Goal: Task Accomplishment & Management: Complete application form

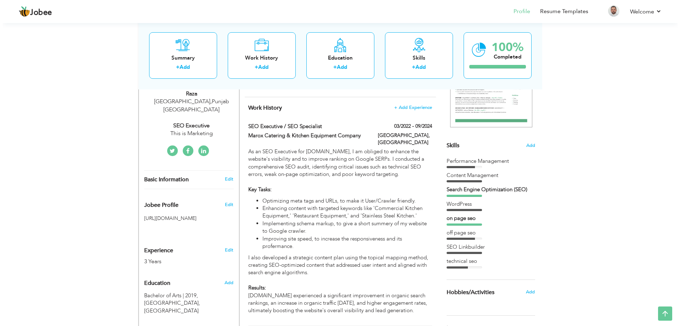
scroll to position [133, 0]
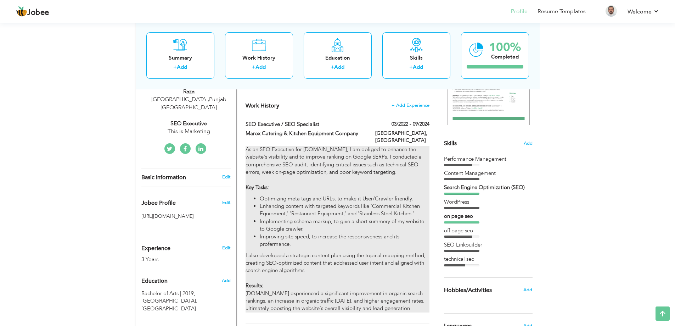
click at [356, 218] on li "Implementing schema markup, to give a short summery of my website to Google cra…" at bounding box center [344, 225] width 169 height 15
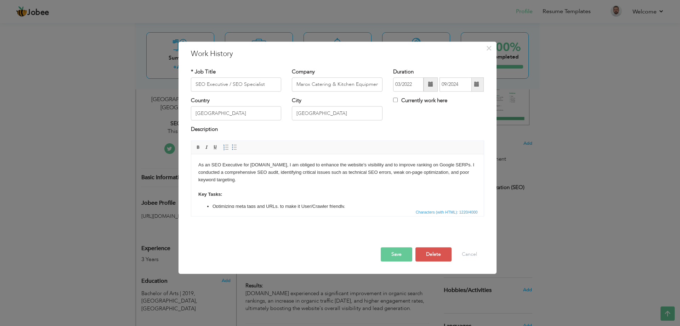
click at [305, 190] on p "As an SEO Executive for Marox.ae, I am obliged to enhance the website's visibil…" at bounding box center [337, 179] width 279 height 37
copy body "As an SEO Executive for Marox.ae, I am obliged to enhance the website's visibil…"
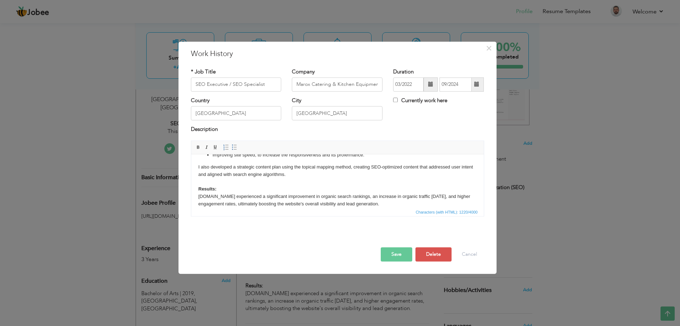
scroll to position [0, 0]
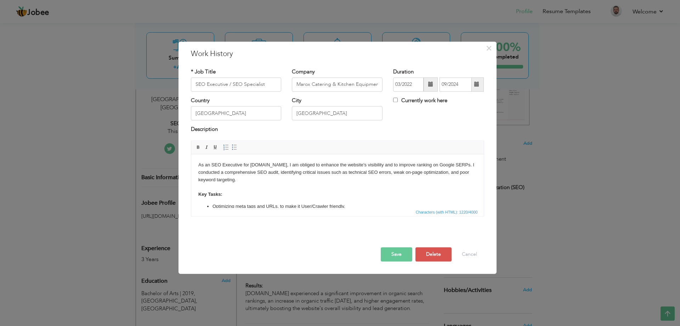
drag, startPoint x: 481, startPoint y: 172, endPoint x: 675, endPoint y: 314, distance: 240.7
drag, startPoint x: 275, startPoint y: 83, endPoint x: 191, endPoint y: 86, distance: 84.1
click at [191, 86] on input "SEO Executive / SEO Specialist" at bounding box center [236, 84] width 91 height 14
click at [303, 84] on input "Marox Catering & Kitchen Equipment Company" at bounding box center [337, 84] width 91 height 14
click at [416, 83] on input "03/2022" at bounding box center [408, 84] width 30 height 14
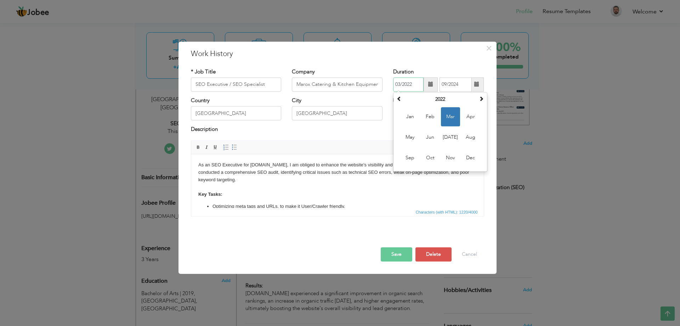
drag, startPoint x: 416, startPoint y: 83, endPoint x: 379, endPoint y: 82, distance: 36.2
click at [379, 82] on div "* Job Title SEO Executive / SEO Specialist Company Marox Catering & Kitchen Equ…" at bounding box center [338, 82] width 304 height 29
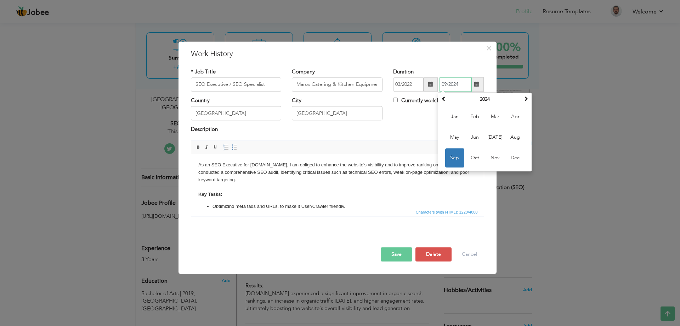
drag, startPoint x: 463, startPoint y: 82, endPoint x: 426, endPoint y: 83, distance: 36.9
click at [426, 83] on div "03/2022 09/2024 September 2024 Su Mo Tu We Th Fr Sa 1 2 3 4 5 6 7 8 9 10 11 12 …" at bounding box center [438, 84] width 91 height 14
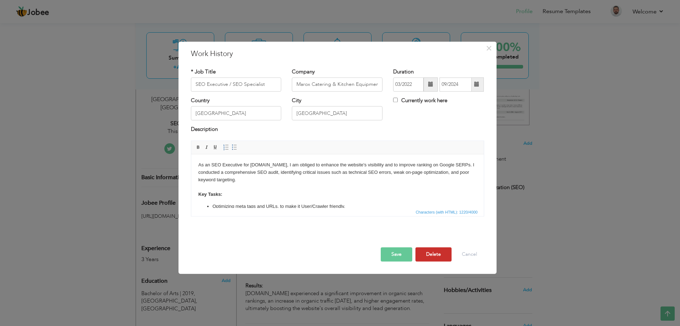
click at [443, 256] on button "Delete" at bounding box center [434, 254] width 36 height 14
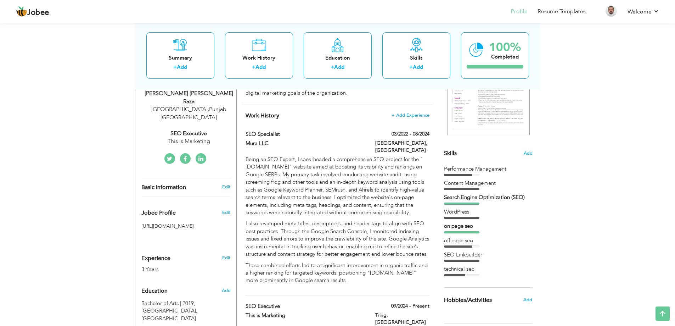
scroll to position [122, 0]
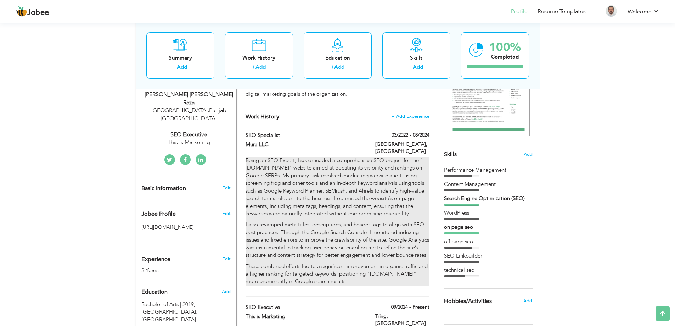
click at [355, 183] on p "Being an SEO Expert, I spearheaded a comprehensive SEO project for the "Mura.ae…" at bounding box center [338, 187] width 184 height 61
type input "SEO Specialist"
type input "Mura LLC"
type input "08/2024"
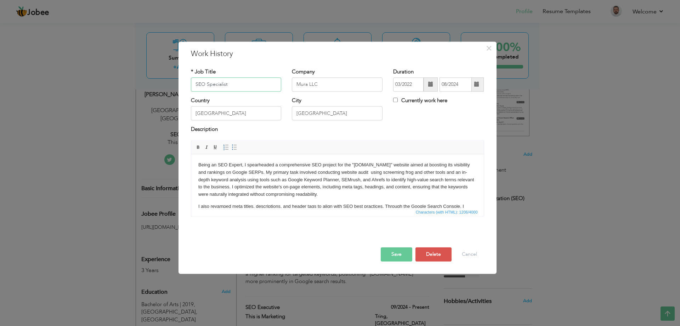
drag, startPoint x: 233, startPoint y: 88, endPoint x: 185, endPoint y: 88, distance: 48.5
click at [185, 88] on div "× Work History * Job Title SEO Specialist Company Mura LLC Duration 03/2022 08/…" at bounding box center [338, 157] width 318 height 232
drag, startPoint x: 322, startPoint y: 83, endPoint x: 264, endPoint y: 82, distance: 58.5
click at [264, 82] on div "* Job Title SEO Specialist Company Mura LLC Duration 03/2022 08/2024 Currently …" at bounding box center [338, 82] width 304 height 29
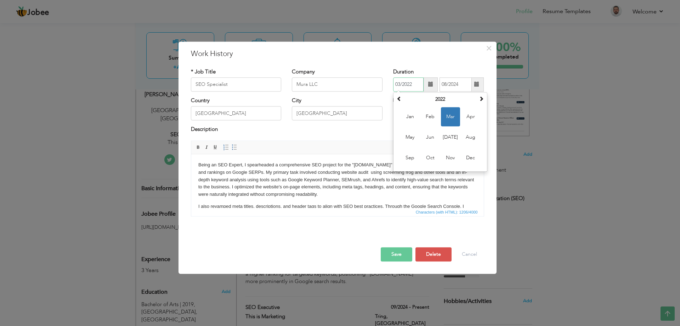
drag, startPoint x: 412, startPoint y: 85, endPoint x: 387, endPoint y: 85, distance: 25.2
click at [387, 85] on div "* Job Title SEO Specialist Company Mura LLC Duration 03/2022 March 2022 Su Mo T…" at bounding box center [338, 82] width 304 height 29
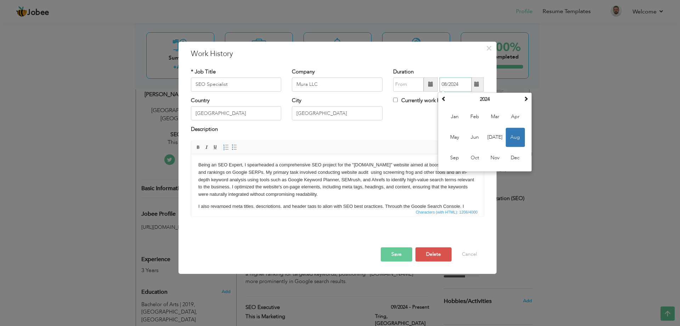
drag, startPoint x: 460, startPoint y: 88, endPoint x: 431, endPoint y: 87, distance: 29.1
click at [431, 87] on div "08/2024 August 2024 Su Mo Tu We Th Fr Sa 28 29 30 31 1 2 3 4 5 6 7 8 9 10 11 12…" at bounding box center [438, 84] width 91 height 14
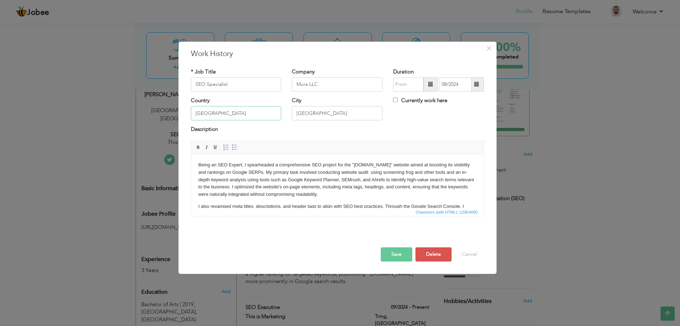
drag, startPoint x: 255, startPoint y: 114, endPoint x: 192, endPoint y: 114, distance: 63.8
click at [192, 114] on input "[GEOGRAPHIC_DATA]" at bounding box center [236, 113] width 91 height 14
drag, startPoint x: 311, startPoint y: 112, endPoint x: 286, endPoint y: 113, distance: 25.9
click at [285, 113] on div "Country United Arab Emirates City Dubai Currently work here" at bounding box center [338, 111] width 304 height 29
click at [226, 176] on p "Being an SEO Expert, I spearheaded a comprehensive SEO project for the "Mura.ae…" at bounding box center [337, 179] width 279 height 37
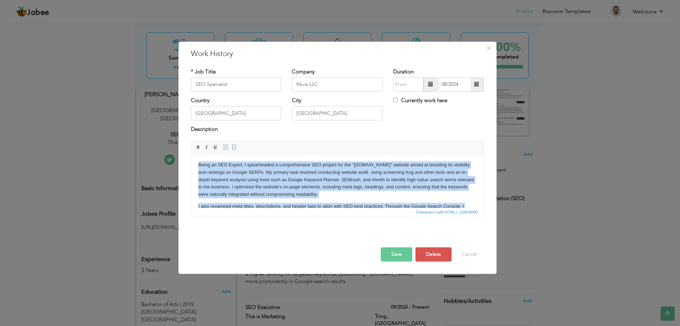
copy body "Being an SEO Expert, I spearheaded a comprehensive SEO project for the "Mura.ae…"
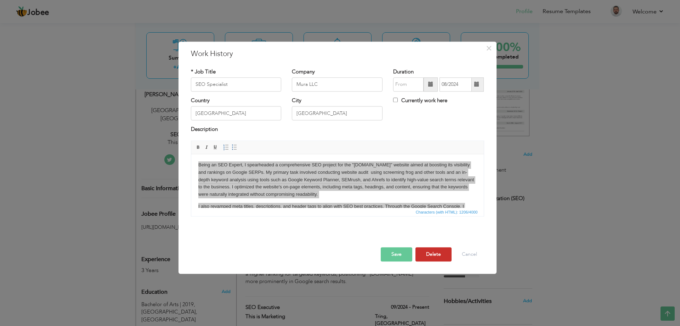
click at [429, 257] on button "Delete" at bounding box center [434, 254] width 36 height 14
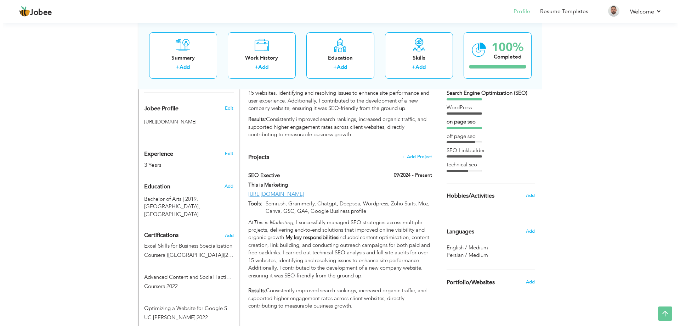
scroll to position [219, 0]
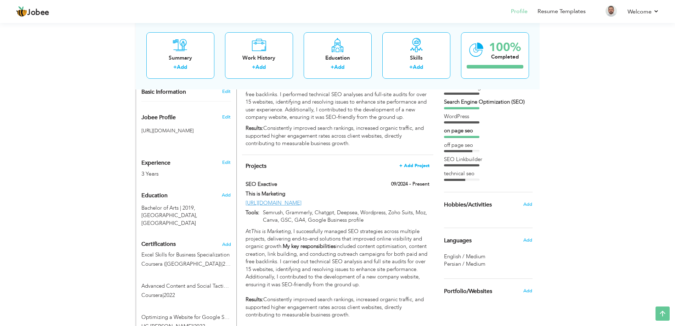
click at [417, 168] on span "+ Add Project" at bounding box center [414, 165] width 30 height 5
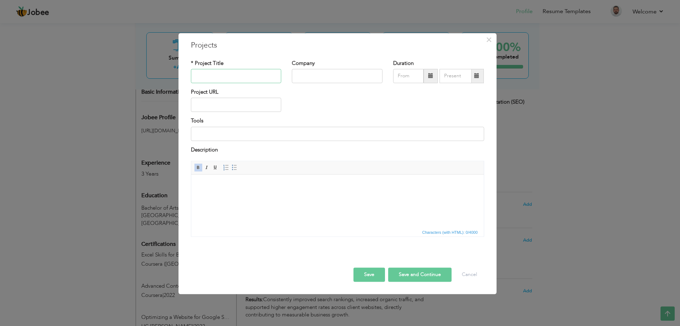
paste input "SEO Executive / SEO Specialist"
click at [232, 76] on input "SEO Executive / SEO Specialist" at bounding box center [236, 76] width 91 height 14
drag, startPoint x: 229, startPoint y: 76, endPoint x: 286, endPoint y: 72, distance: 57.2
click at [286, 72] on div "* Project Title SEO Executive / SEO Specialist" at bounding box center [236, 74] width 101 height 29
type input "SEO Executive"
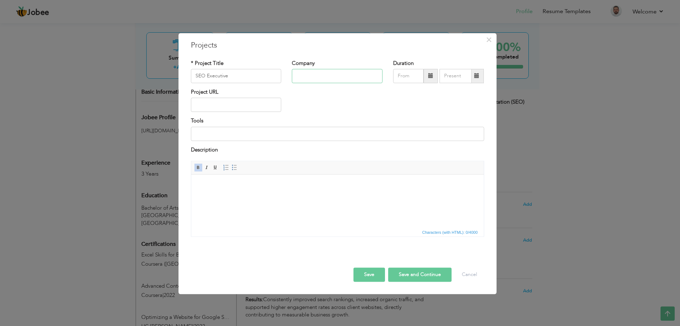
click at [307, 74] on input "text" at bounding box center [337, 76] width 91 height 14
paste input "Marox Catering & Kitchen Equipment Company"
type input "Marox Catering & Kitchen Equipment Company"
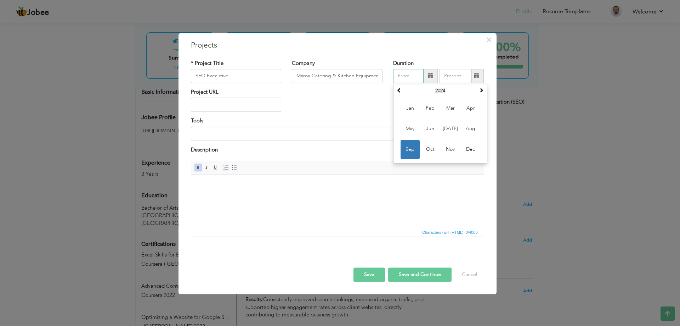
paste input "03/2022"
type input "03/2022"
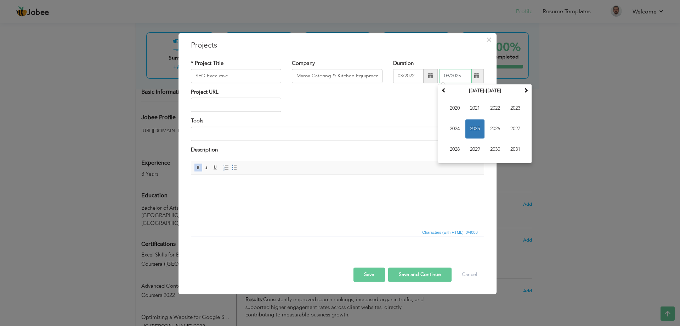
click at [447, 75] on input "09/2025" at bounding box center [456, 76] width 32 height 14
paste input "09/2024"
click at [449, 74] on input "009/2024" at bounding box center [456, 76] width 32 height 14
type input "09/2024"
click at [230, 103] on input "text" at bounding box center [236, 105] width 91 height 14
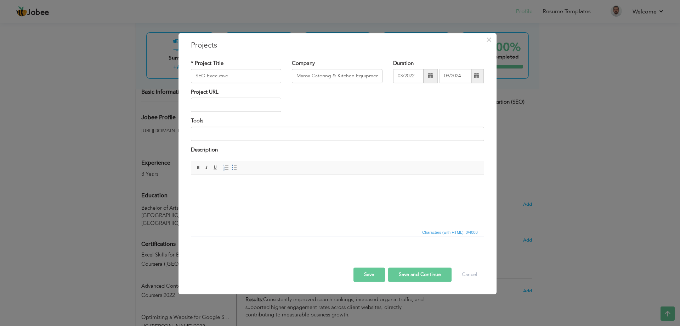
click at [204, 187] on body at bounding box center [337, 184] width 279 height 7
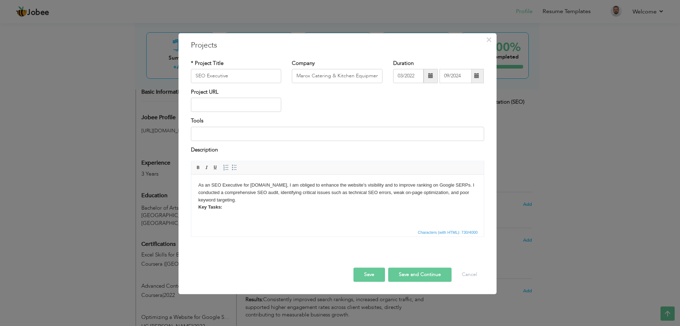
scroll to position [34, 0]
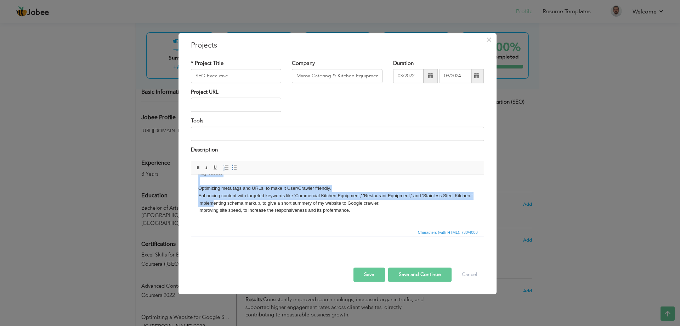
drag, startPoint x: 198, startPoint y: 183, endPoint x: 211, endPoint y: 212, distance: 31.6
click at [211, 212] on body "As an SEO Executive for Marox.ae, I am obliged to enhance the website's visibil…" at bounding box center [337, 185] width 279 height 74
click at [201, 182] on body "As an SEO Executive for Marox.ae, I am obliged to enhance the website's visibil…" at bounding box center [337, 185] width 279 height 74
drag, startPoint x: 201, startPoint y: 189, endPoint x: 207, endPoint y: 219, distance: 30.6
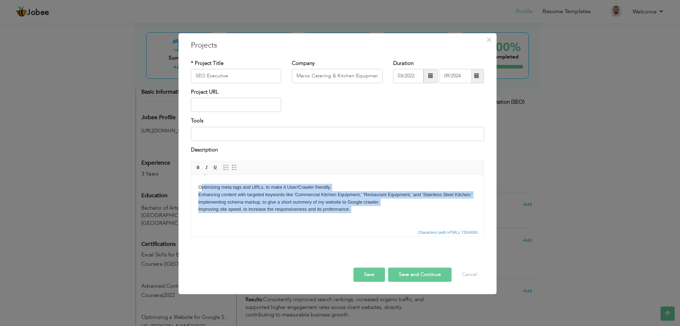
click at [207, 219] on body "As an SEO Executive for Marox.ae, I am obliged to enhance the website's visibil…" at bounding box center [337, 184] width 279 height 74
click at [237, 169] on span at bounding box center [235, 168] width 6 height 6
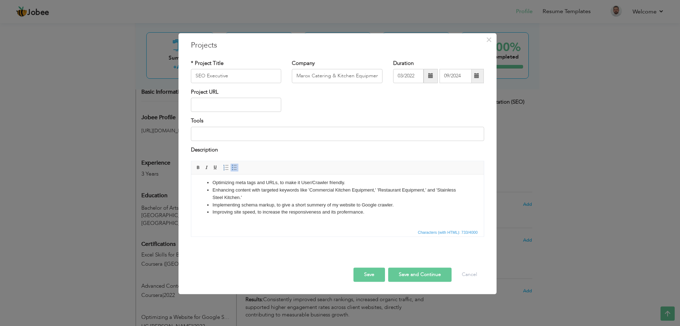
click at [240, 219] on body "As an SEO Executive for Marox.ae, I am obliged to enhance the website's visibil…" at bounding box center [337, 186] width 279 height 83
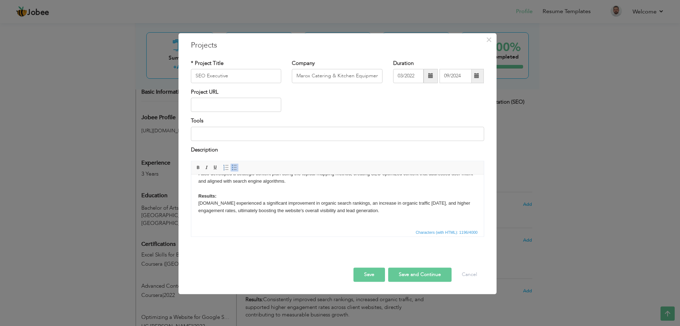
scroll to position [88, 0]
click at [264, 133] on input at bounding box center [337, 133] width 293 height 14
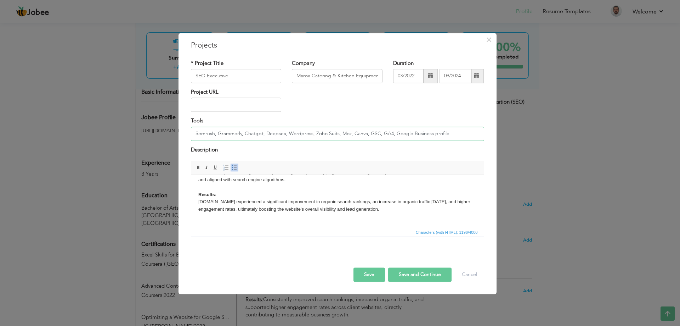
click at [266, 133] on input "Semrush, Grammerly, Chatgpt, Deepsea, Wordpress, Zoho Suits, Moz, Canva, GSC, G…" at bounding box center [337, 133] width 293 height 14
drag, startPoint x: 263, startPoint y: 133, endPoint x: 337, endPoint y: 129, distance: 73.8
click at [337, 129] on input "Semrush, Grammerly, Chatgpt, Deepsea, Wordpress, Zoho Suits, Moz, Canva, GSC, G…" at bounding box center [337, 133] width 293 height 14
type input "Semrush, Grammerly, Chatgpt, Moz, Canva, GSC, GA4, Google Business profile"
click at [403, 276] on button "Save and Continue" at bounding box center [419, 275] width 63 height 14
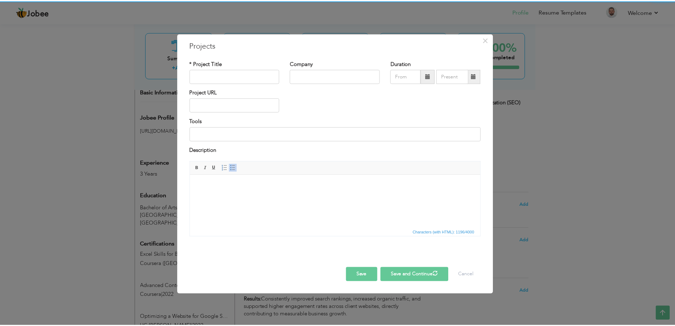
scroll to position [0, 0]
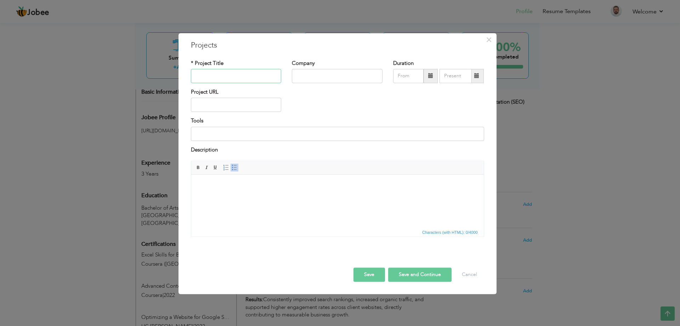
click at [222, 76] on input "text" at bounding box center [236, 76] width 91 height 14
paste input "SEO Specialist"
type input "SEO Specialist"
paste input "Mura LLC"
type input "Mura LLC"
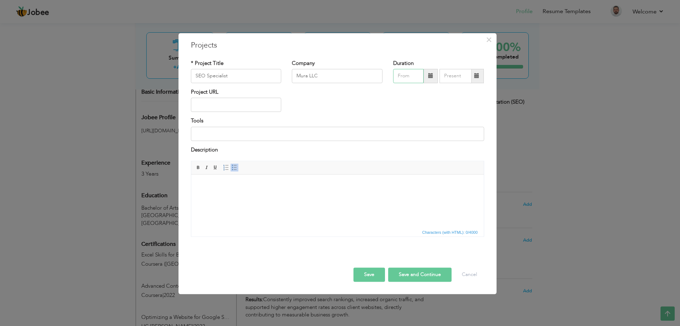
click at [404, 77] on input "text" at bounding box center [408, 76] width 30 height 14
click at [453, 108] on span "Mar" at bounding box center [450, 108] width 19 height 19
type input "03/2022"
click at [449, 75] on input "text" at bounding box center [456, 76] width 32 height 14
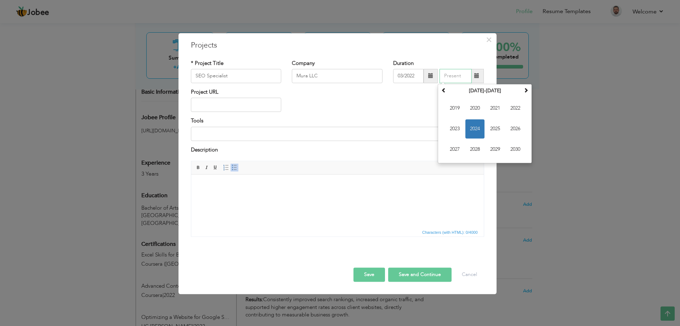
click at [475, 129] on span "2024" at bounding box center [475, 128] width 19 height 19
click at [521, 131] on span "Aug" at bounding box center [515, 128] width 19 height 19
type input "08/2024"
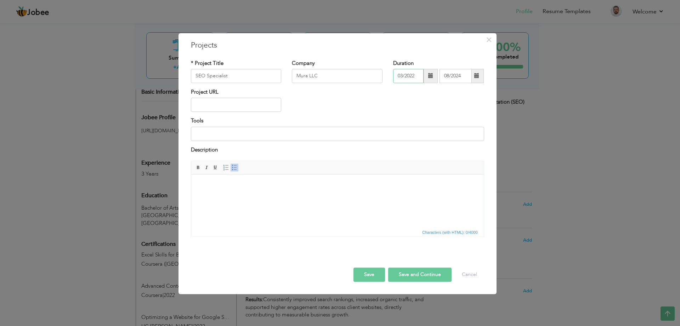
click at [409, 76] on input "03/2022" at bounding box center [408, 76] width 30 height 14
click at [433, 130] on span "Jun" at bounding box center [430, 128] width 19 height 19
type input "06/2022"
click at [493, 41] on button "×" at bounding box center [489, 39] width 11 height 11
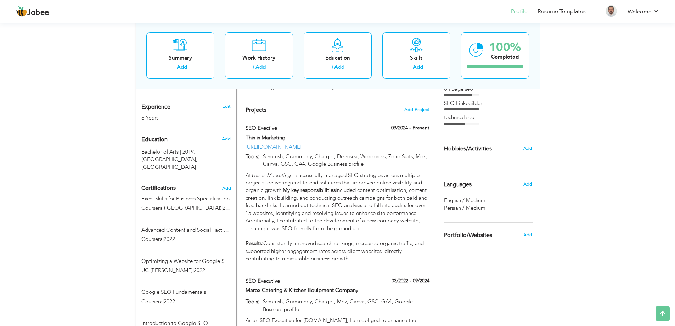
scroll to position [243, 0]
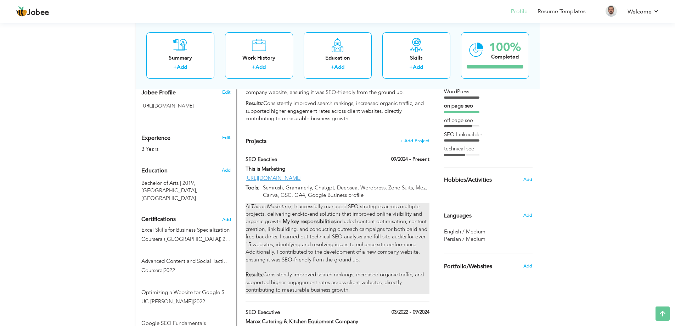
click at [370, 213] on div "At This is Marketing , I successfully managed SEO strategies across multiple pr…" at bounding box center [338, 248] width 184 height 91
type input "SEO Exective"
type input "This is Marketing"
type input "09/2024"
type input "https://thisismarketing.business/"
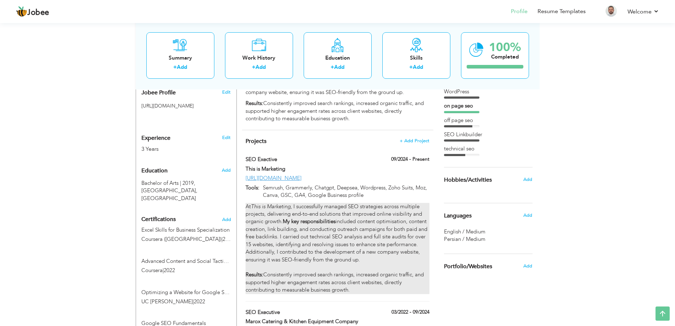
type input "Semrush, Grammerly, Chatgpt, Deepsea, Wordpress, Zoho Suits, Moz, Canva, GSC, G…"
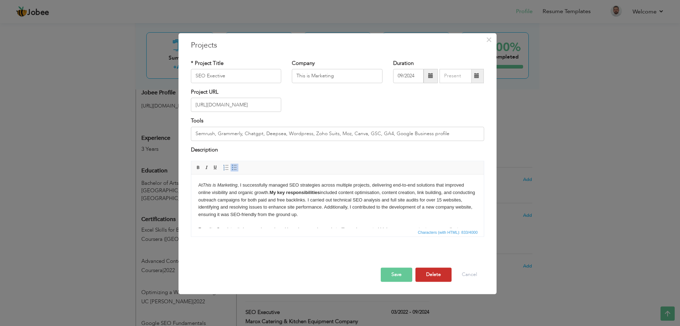
click at [439, 273] on button "Delete" at bounding box center [434, 275] width 36 height 14
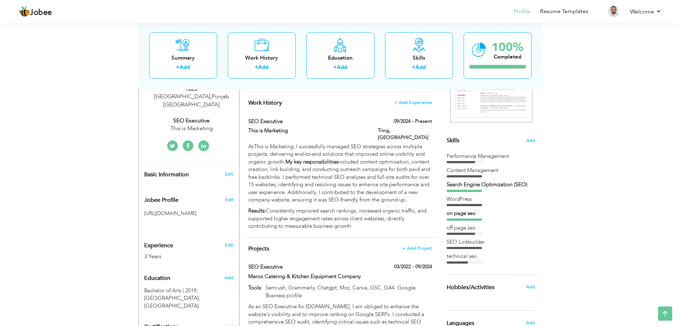
scroll to position [141, 0]
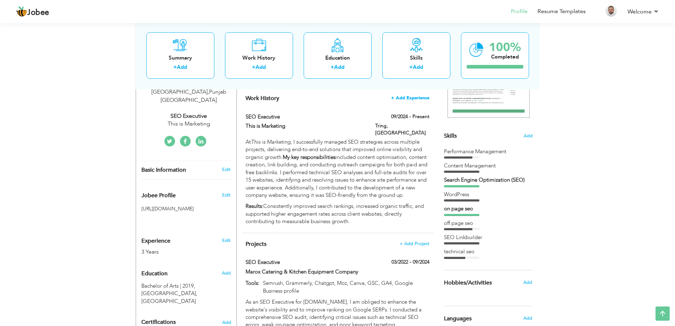
click at [415, 100] on span "+ Add Experience" at bounding box center [410, 97] width 38 height 5
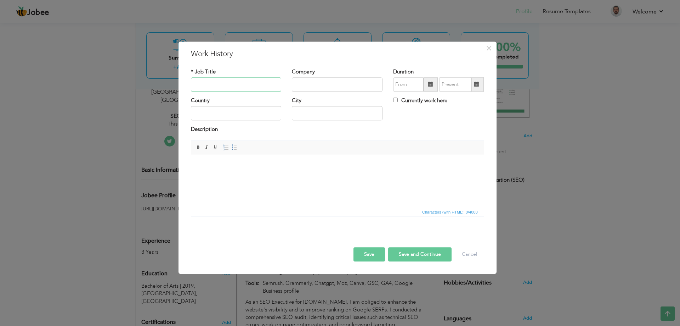
paste input "SEO Specialist"
type input "SEO Specialist"
click at [266, 84] on input "SEO Specialist" at bounding box center [236, 84] width 91 height 14
paste input "Mura LLC"
type input "Mura LLC"
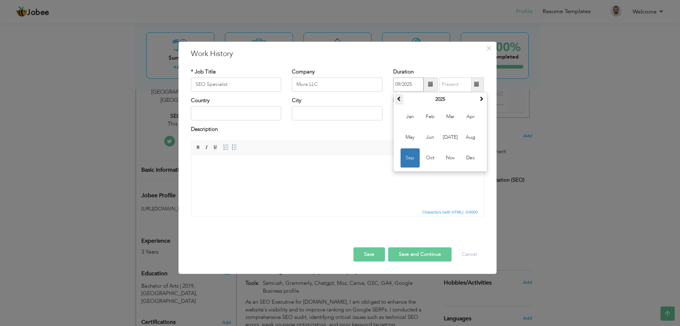
click at [402, 98] on th at bounding box center [399, 99] width 9 height 11
click at [427, 140] on span "Jun" at bounding box center [430, 137] width 19 height 19
click at [409, 83] on input "06/2024" at bounding box center [408, 84] width 30 height 14
click at [464, 136] on span "Aug" at bounding box center [470, 137] width 19 height 19
click at [410, 83] on input "08/2024" at bounding box center [408, 84] width 30 height 14
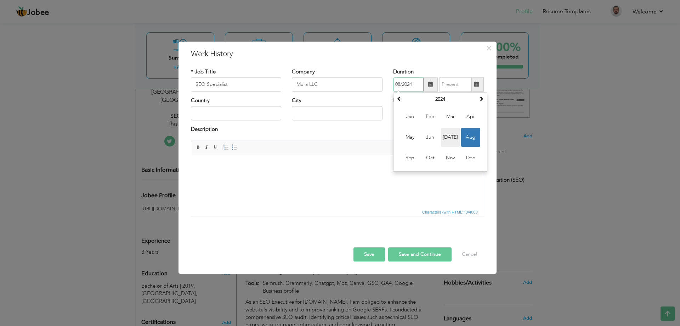
click at [459, 135] on span "Jul" at bounding box center [450, 137] width 19 height 19
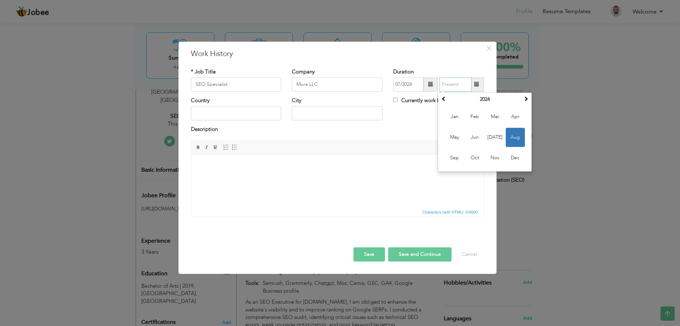
click at [458, 85] on input "text" at bounding box center [456, 84] width 32 height 14
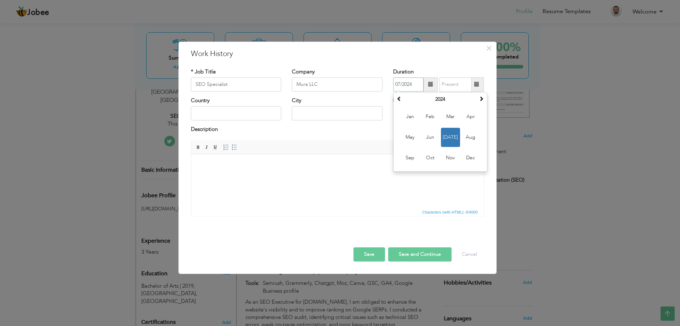
click at [412, 82] on input "07/2024" at bounding box center [408, 84] width 30 height 14
click at [400, 96] on span at bounding box center [399, 98] width 5 height 5
click at [467, 135] on span "Aug" at bounding box center [470, 137] width 19 height 19
type input "08/2022"
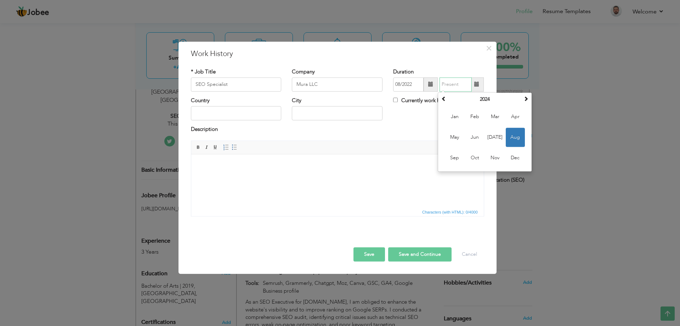
click at [452, 82] on input "text" at bounding box center [456, 84] width 32 height 14
click at [521, 134] on span "Aug" at bounding box center [515, 137] width 19 height 19
type input "08/2024"
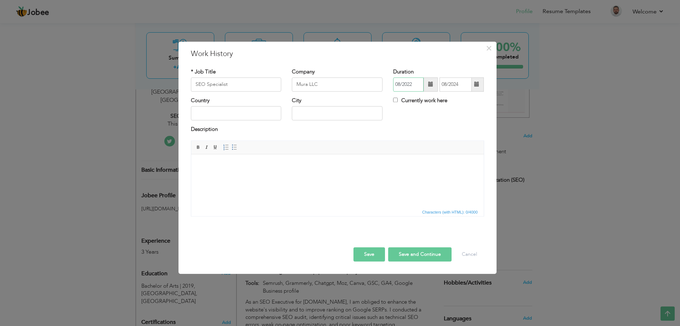
click at [412, 87] on input "08/2022" at bounding box center [408, 84] width 30 height 14
click at [437, 156] on span "Oct" at bounding box center [430, 157] width 19 height 19
type input "10/2022"
click at [241, 113] on input "text" at bounding box center [236, 113] width 91 height 14
paste input "[GEOGRAPHIC_DATA]"
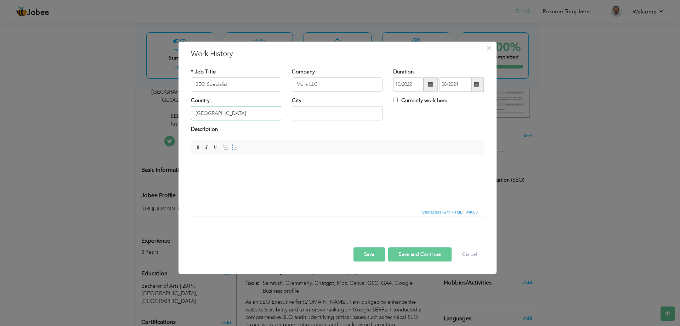
type input "[GEOGRAPHIC_DATA]"
paste input "Dubai"
type input "Dubai"
click at [224, 171] on html at bounding box center [337, 165] width 293 height 22
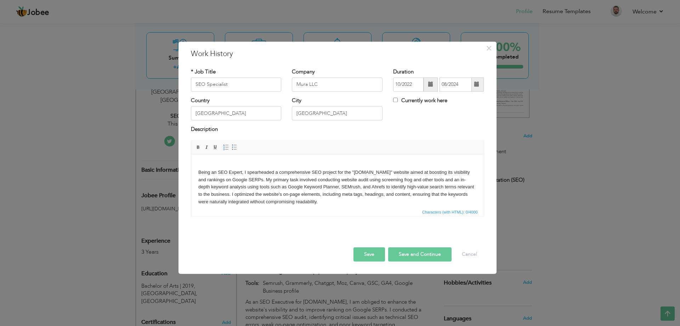
scroll to position [71, 0]
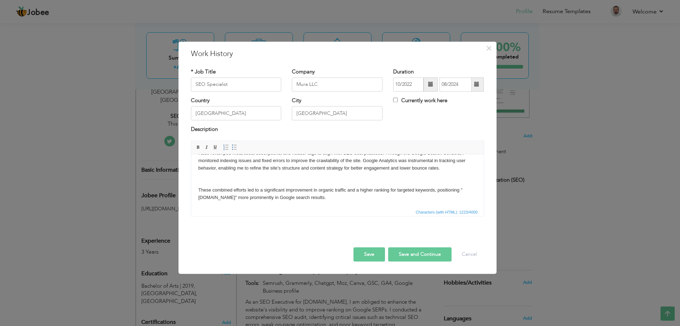
click at [243, 181] on body "Being an SEO Expert, I spearheaded a comprehensive SEO project for the "Mura.ae…" at bounding box center [337, 150] width 279 height 118
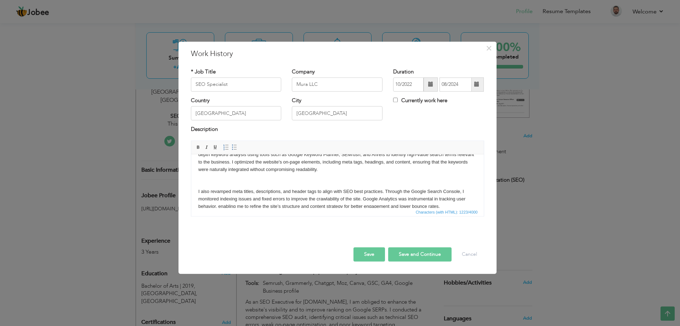
scroll to position [0, 0]
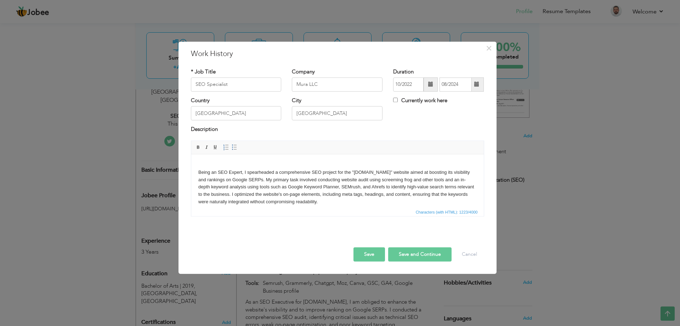
click at [202, 163] on body "Being an SEO Expert, I spearheaded a comprehensive SEO project for the "Mura.ae…" at bounding box center [337, 216] width 279 height 111
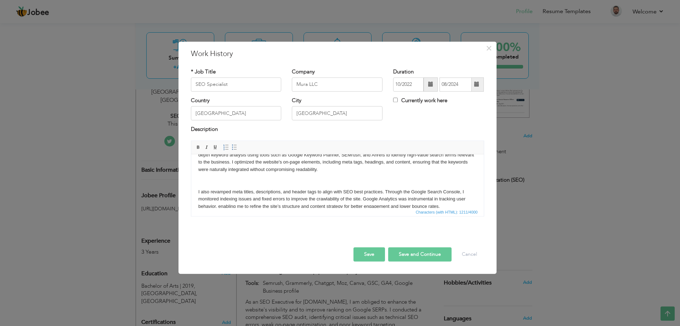
scroll to position [26, 0]
click at [413, 178] on body "Being an SEO Expert, I spearheaded a comprehensive SEO project for the "Mura.ae…" at bounding box center [337, 186] width 279 height 103
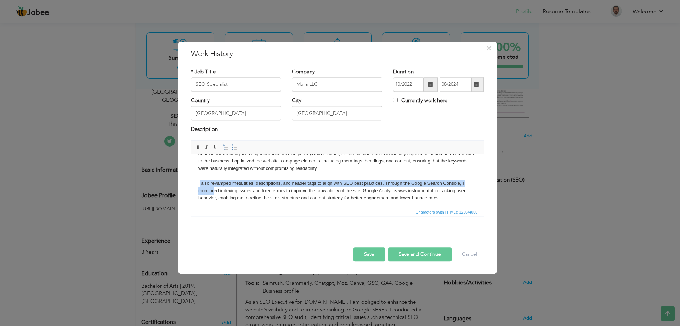
drag, startPoint x: 199, startPoint y: 181, endPoint x: 213, endPoint y: 189, distance: 16.2
click at [213, 189] on body "Being an SEO Expert, I spearheaded a comprehensive SEO project for the "Mura.ae…" at bounding box center [337, 183] width 279 height 96
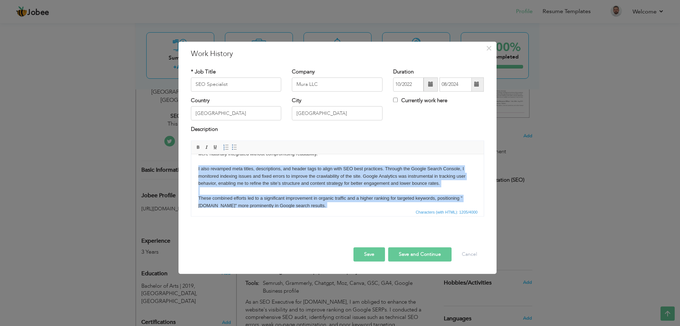
scroll to position [57, 0]
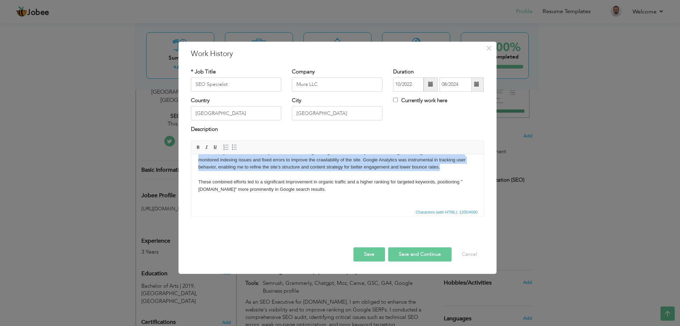
drag, startPoint x: 197, startPoint y: 183, endPoint x: 452, endPoint y: 167, distance: 255.2
click at [452, 167] on html "Being an SEO Expert, I spearheaded a comprehensive SEO project for the "Mura.ae…" at bounding box center [337, 152] width 293 height 110
copy body "I also revamped meta titles, descriptions, and header tags to align with SEO be…"
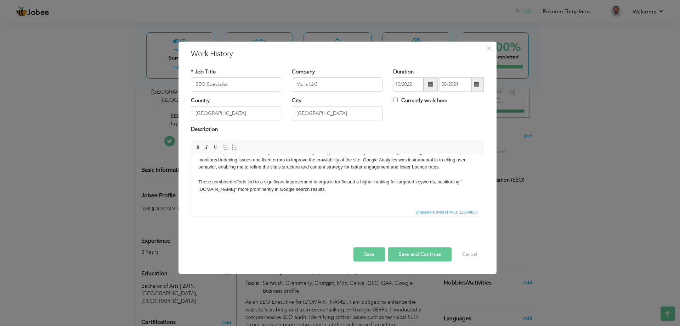
click at [409, 172] on body "Being an SEO Expert, I spearheaded a comprehensive SEO project for the "Mura.ae…" at bounding box center [337, 153] width 279 height 96
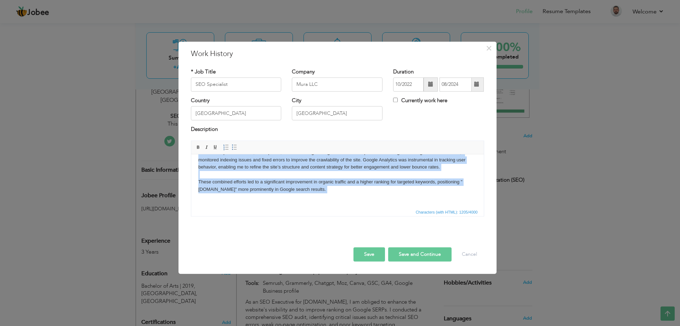
copy body "Being an SEO Expert, I spearheaded a comprehensive SEO project for the "Mura.ae…"
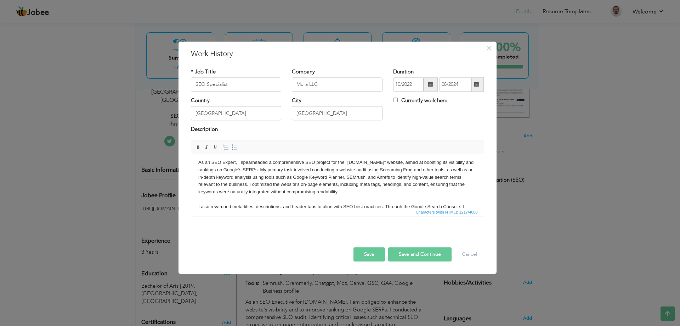
scroll to position [0, 0]
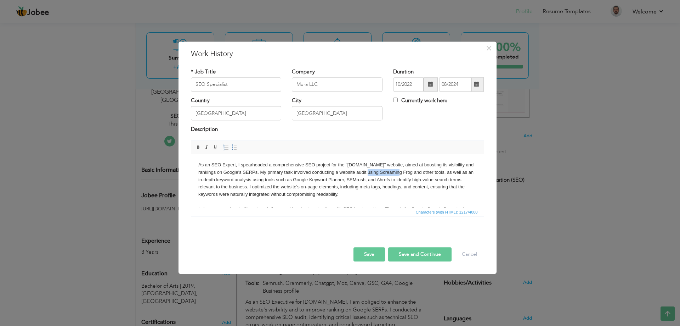
drag, startPoint x: 380, startPoint y: 172, endPoint x: 412, endPoint y: 171, distance: 31.9
click at [412, 171] on body "As an SEO Expert, I spearheaded a comprehensive SEO project for the "Mura.ae" w…" at bounding box center [337, 205] width 279 height 89
drag, startPoint x: 299, startPoint y: 180, endPoint x: 350, endPoint y: 179, distance: 50.3
click at [350, 179] on body "As an SEO Expert, I spearheaded a comprehensive SEO project for the "Mura.ae" w…" at bounding box center [337, 205] width 279 height 89
drag, startPoint x: 376, startPoint y: 179, endPoint x: 358, endPoint y: 179, distance: 17.7
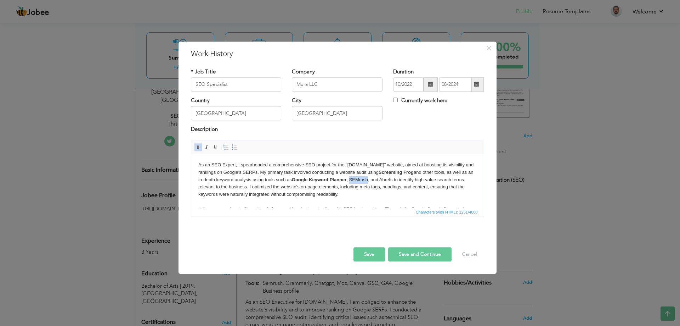
click at [358, 179] on body "As an SEO Expert, I spearheaded a comprehensive SEO project for the "Mura.ae" w…" at bounding box center [337, 205] width 279 height 89
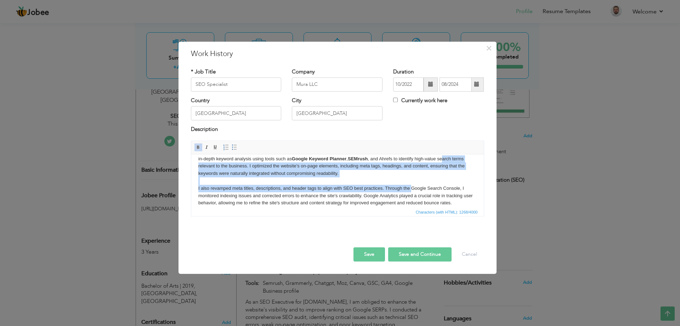
scroll to position [15, 0]
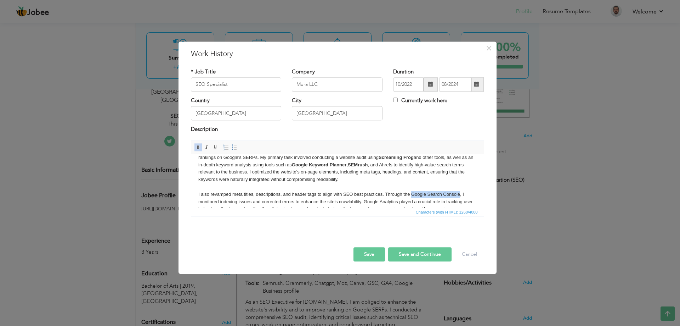
drag, startPoint x: 412, startPoint y: 163, endPoint x: 459, endPoint y: 191, distance: 55.5
click at [459, 191] on body "As an SEO Expert, I spearheaded a comprehensive SEO project for the "Mura.ae" w…" at bounding box center [337, 190] width 279 height 89
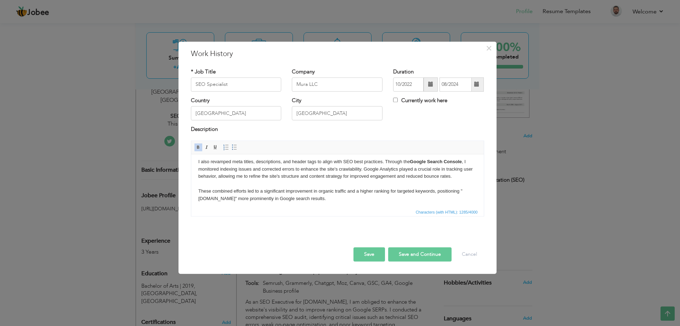
scroll to position [49, 0]
drag, startPoint x: 397, startPoint y: 168, endPoint x: 365, endPoint y: 167, distance: 32.3
click at [365, 167] on body "As an SEO Expert, I spearheaded a comprehensive SEO project for the "Mura.ae" w…" at bounding box center [337, 156] width 279 height 89
click at [364, 256] on button "Save" at bounding box center [370, 254] width 32 height 14
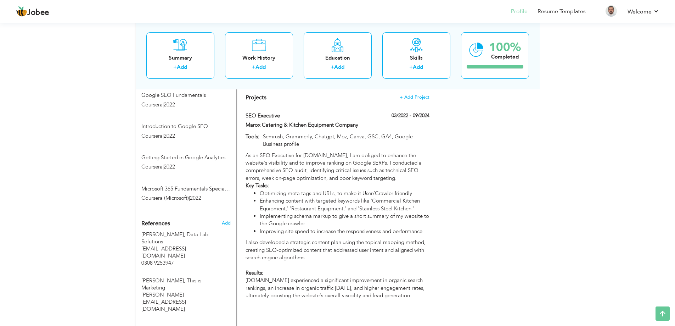
scroll to position [476, 0]
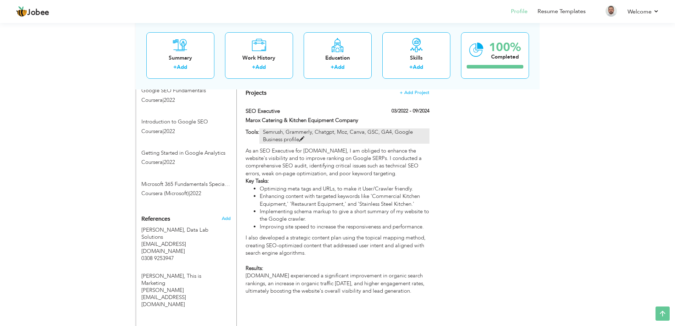
click at [320, 131] on p "Semrush, Grammerly, Chatgpt, Moz, Canva, GSC, GA4, Google Business profile" at bounding box center [344, 135] width 170 height 15
type input "SEO Executive"
type input "Marox Catering & Kitchen Equipment Company"
type input "03/2022"
type input "09/2024"
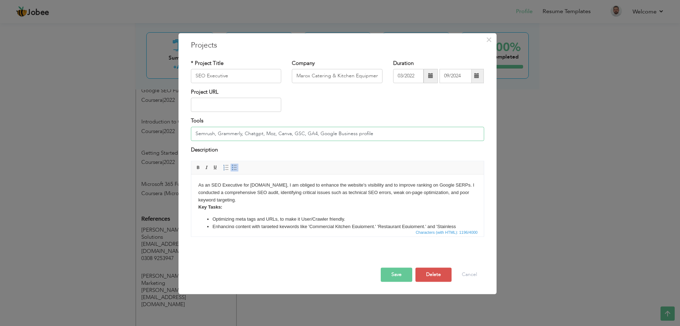
click at [376, 134] on input "Semrush, Grammerly, Chatgpt, Moz, Canva, GSC, GA4, Google Business profile" at bounding box center [337, 133] width 293 height 14
type input "Semrush, Grammerly, Chatgpt, Moz, Canva, GSC, GA4, Google Business profile, Scr…"
click at [391, 277] on button "Save" at bounding box center [397, 275] width 32 height 14
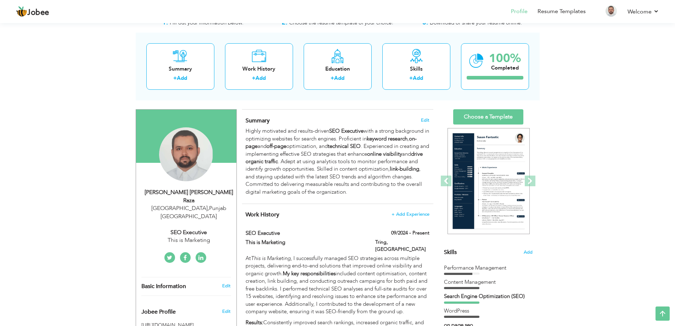
scroll to position [0, 0]
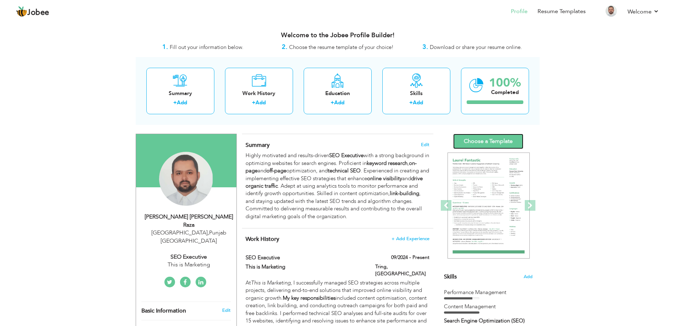
click at [505, 140] on link "Choose a Template" at bounding box center [488, 141] width 70 height 15
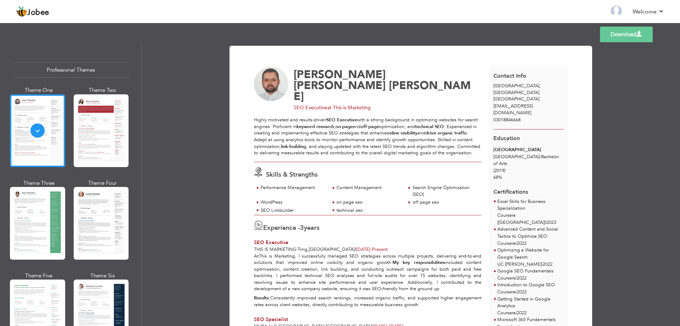
drag, startPoint x: 142, startPoint y: 81, endPoint x: 142, endPoint y: 94, distance: 12.8
click at [142, 94] on div "Download Syed Muhammad Gulfam Ali Raza SEO Executive at This is Marketing Highl…" at bounding box center [411, 185] width 539 height 282
drag, startPoint x: 142, startPoint y: 94, endPoint x: 141, endPoint y: 101, distance: 7.6
click at [141, 101] on div "Professional Themes Theme One Theme Two Theme Three Theme Four" at bounding box center [340, 185] width 680 height 282
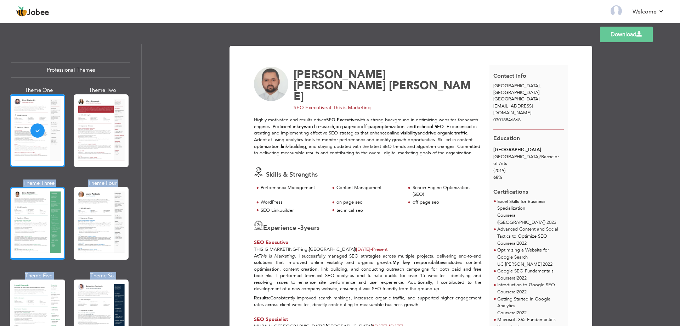
click at [48, 212] on div at bounding box center [37, 223] width 55 height 73
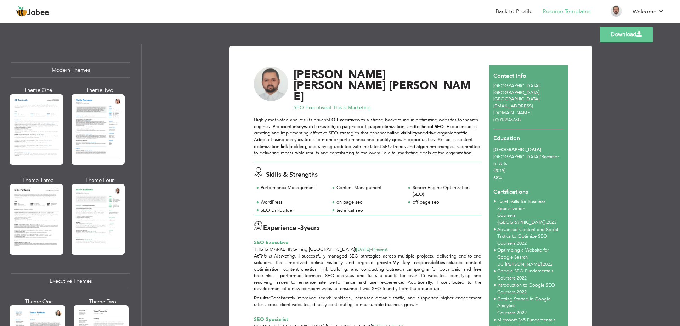
scroll to position [311, 0]
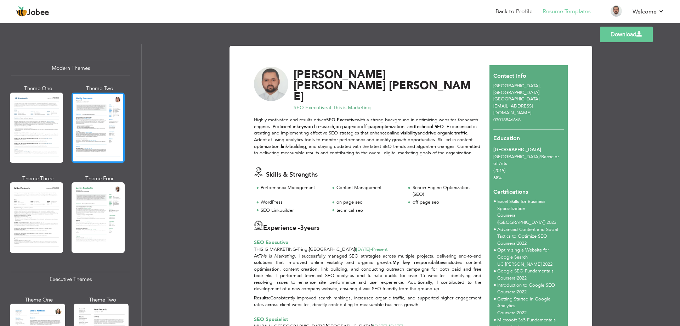
click at [101, 125] on div at bounding box center [98, 127] width 53 height 70
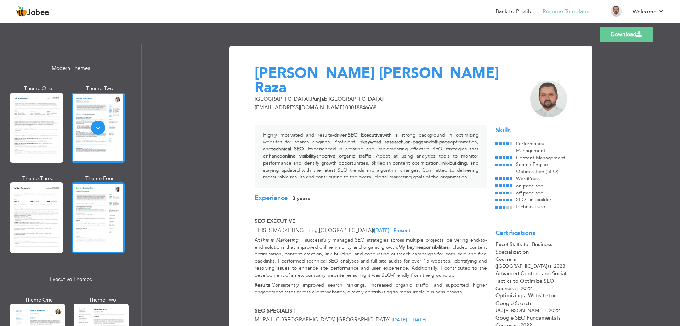
click at [99, 218] on div at bounding box center [98, 217] width 53 height 70
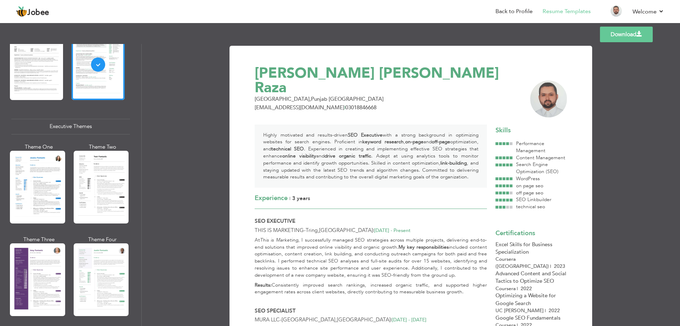
scroll to position [480, 0]
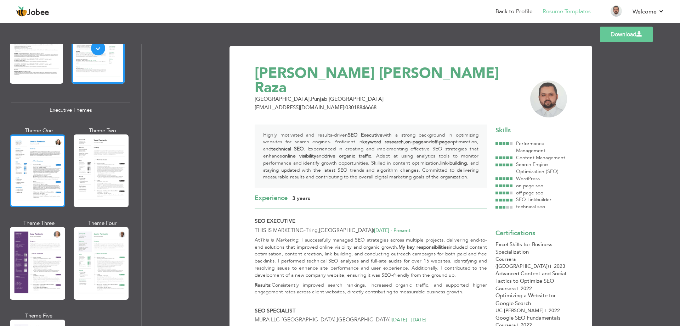
click at [25, 170] on div at bounding box center [37, 170] width 55 height 73
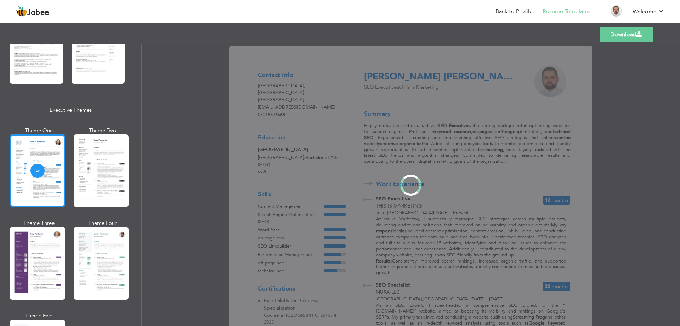
scroll to position [479, 0]
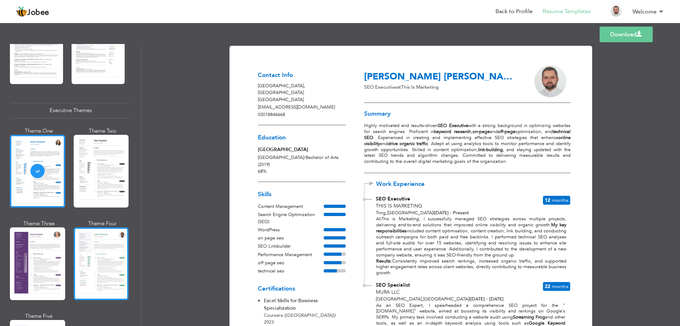
click at [90, 243] on div at bounding box center [101, 263] width 55 height 73
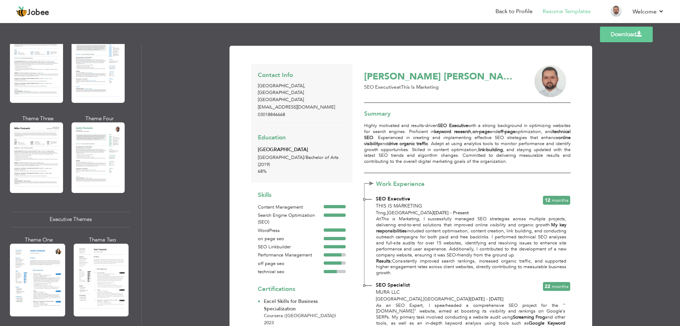
scroll to position [352, 0]
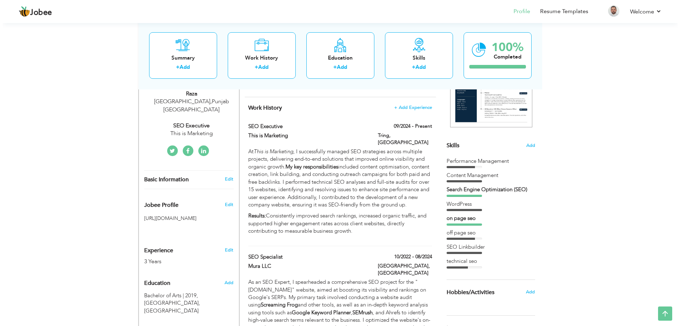
scroll to position [124, 0]
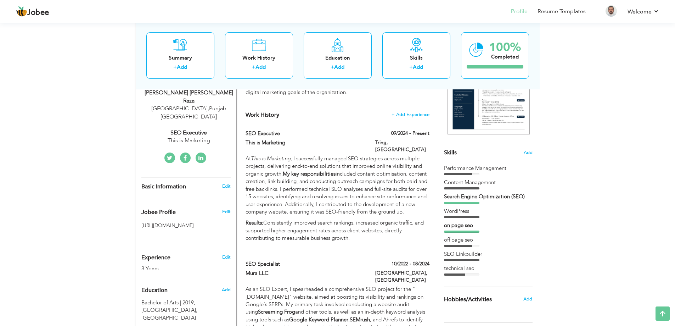
click at [192, 178] on div "Basic Information Edit" at bounding box center [186, 187] width 100 height 18
select select "number:166"
select select "number:5"
type input "This is Marketing"
type input "SEO Executive"
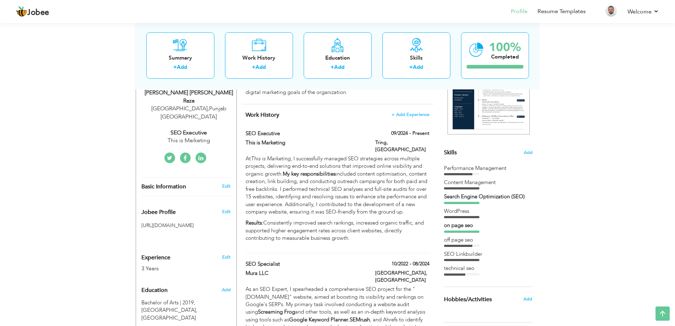
type input "[URL][DOMAIN_NAME][PERSON_NAME]"
type input "[URL][DOMAIN_NAME]"
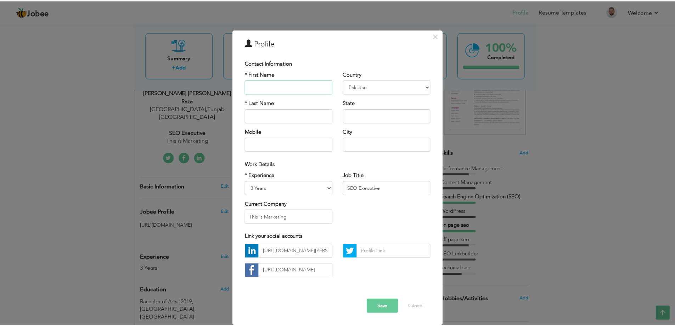
scroll to position [0, 0]
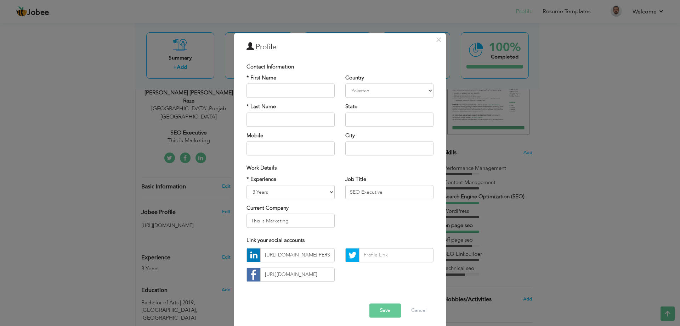
click at [178, 187] on div "× Profile Contact Information * First Name * Last Name Mobile Aruba" at bounding box center [340, 163] width 680 height 326
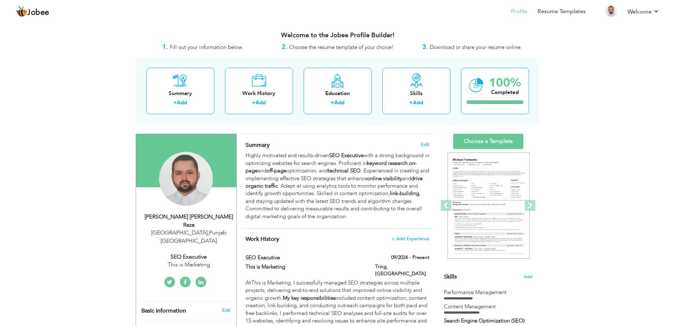
click at [207, 229] on div "[GEOGRAPHIC_DATA] , [GEOGRAPHIC_DATA] [GEOGRAPHIC_DATA]" at bounding box center [188, 237] width 95 height 16
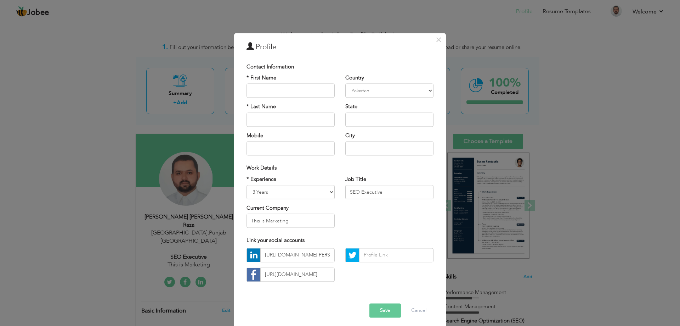
click at [207, 228] on div "× Profile Contact Information * First Name * Last Name Mobile Aruba" at bounding box center [340, 163] width 680 height 326
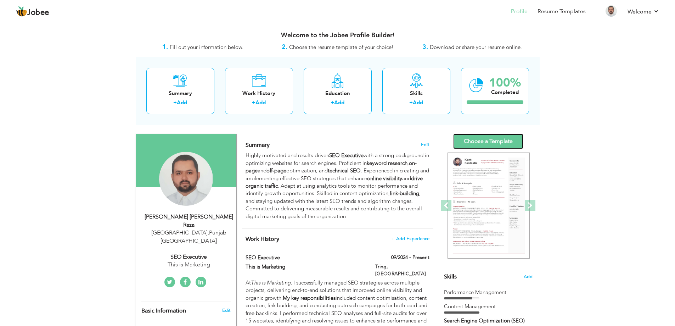
click at [503, 138] on link "Choose a Template" at bounding box center [488, 141] width 70 height 15
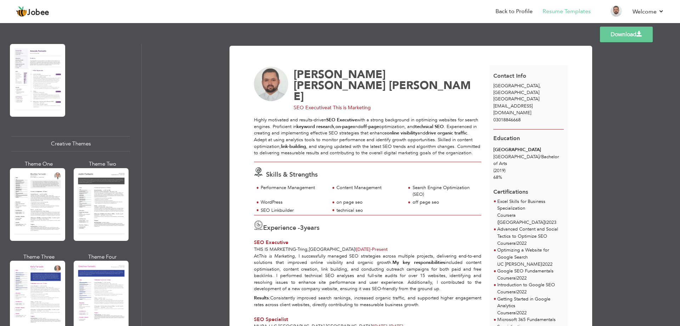
scroll to position [508, 0]
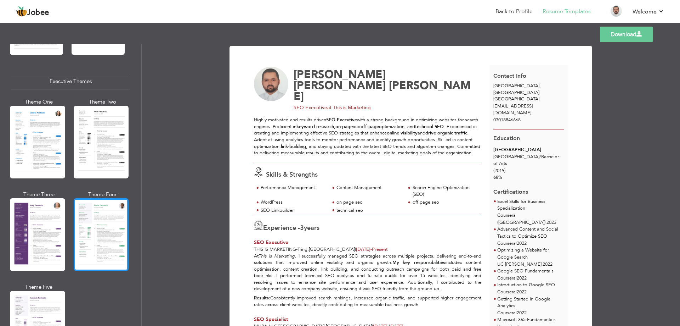
click at [96, 235] on div at bounding box center [101, 234] width 55 height 73
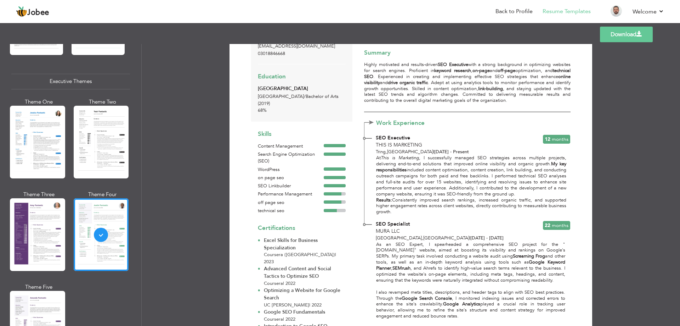
scroll to position [0, 0]
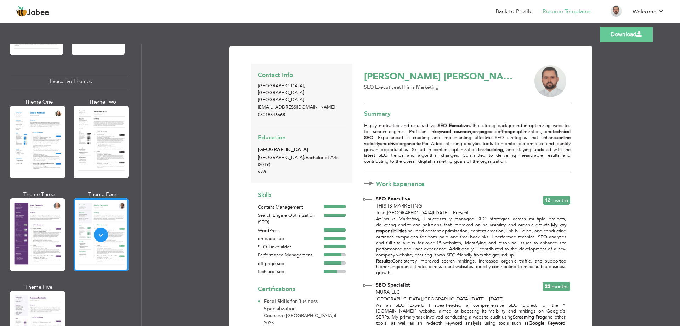
click at [618, 35] on link "Download" at bounding box center [626, 35] width 53 height 16
